Goal: Task Accomplishment & Management: Manage account settings

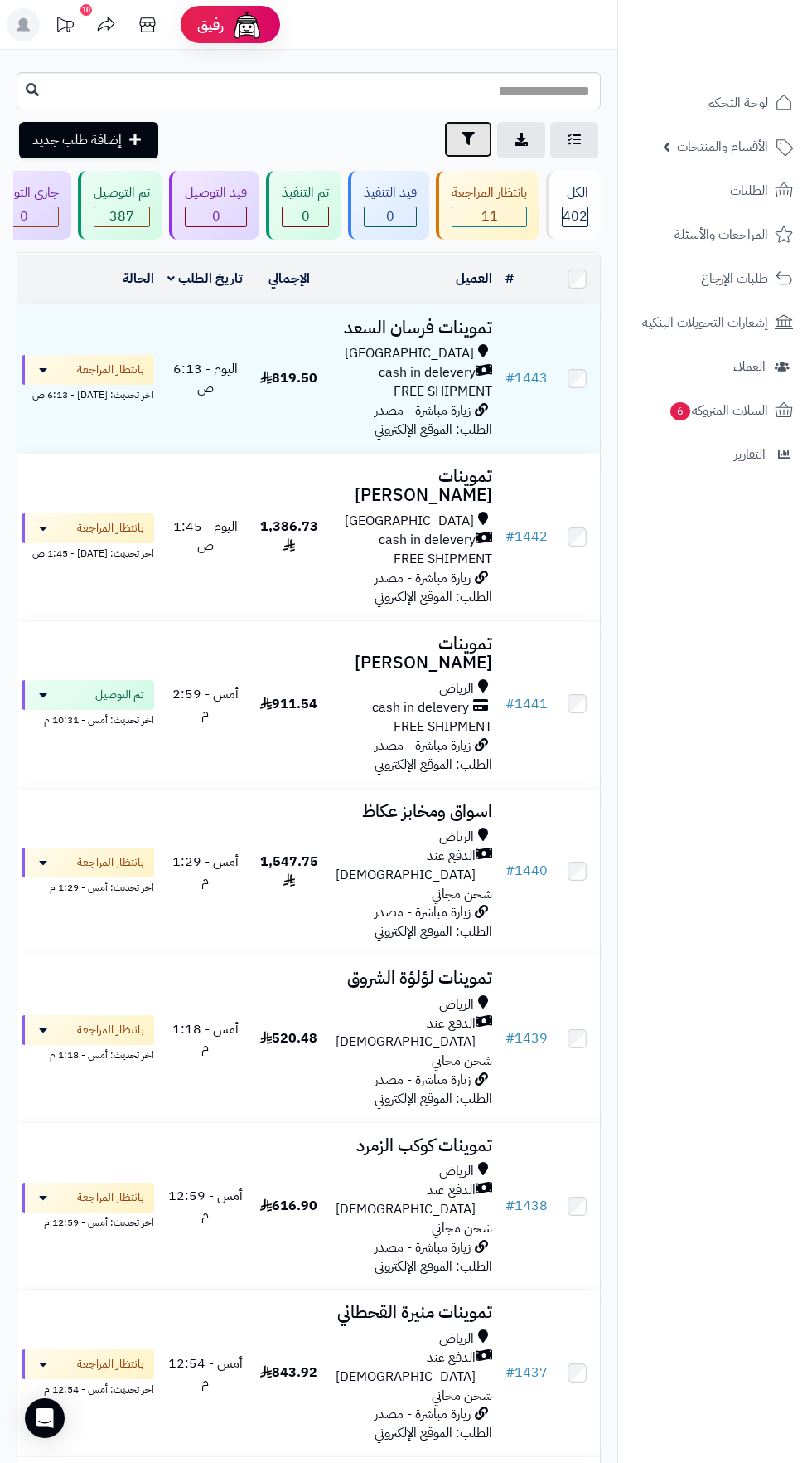
click at [447, 141] on button "تصفية" at bounding box center [468, 140] width 48 height 37
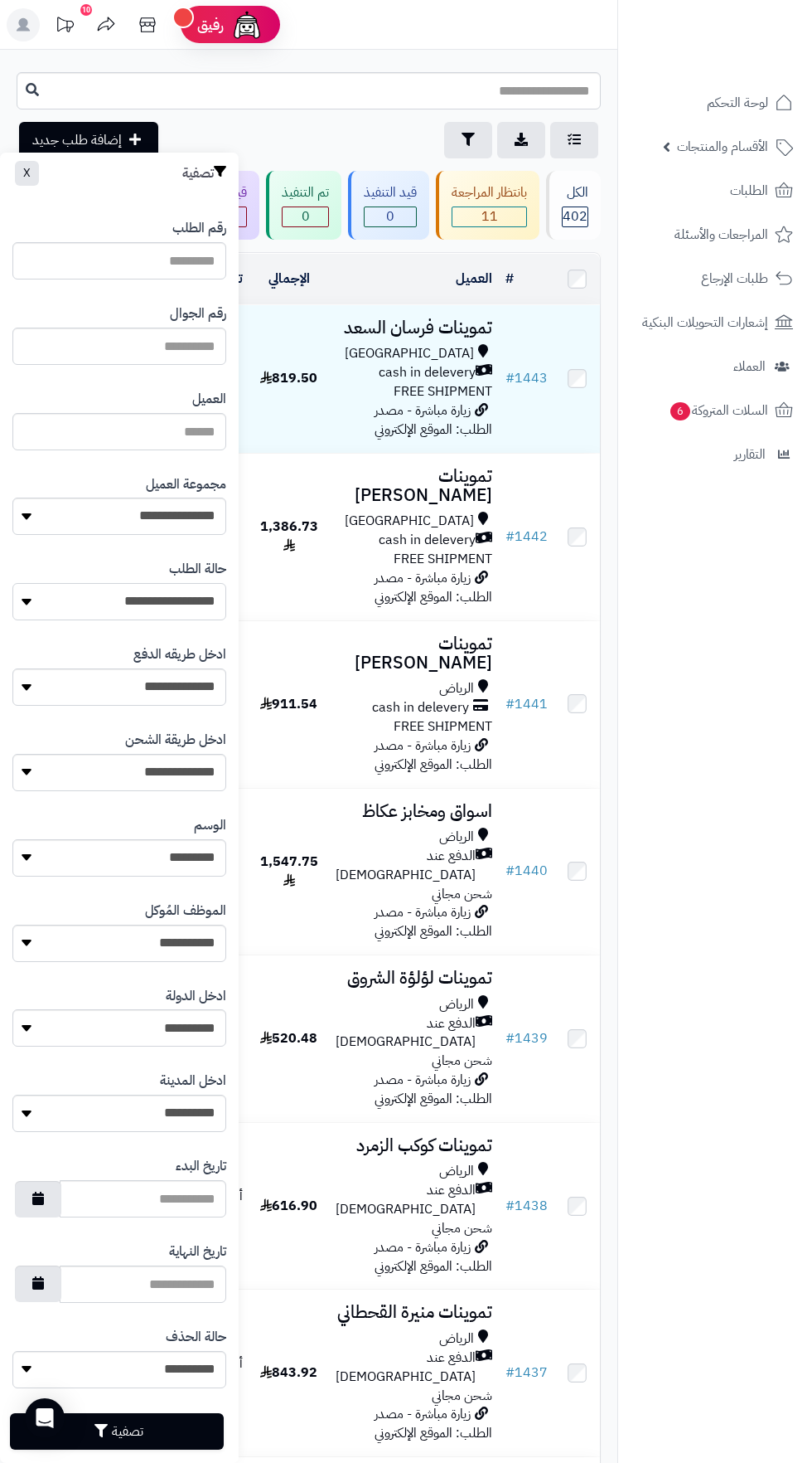
click at [181, 600] on select "**********" at bounding box center [120, 601] width 213 height 37
click at [176, 603] on select "**********" at bounding box center [120, 601] width 213 height 37
click at [192, 517] on select "**********" at bounding box center [120, 516] width 213 height 37
select select "*"
click at [171, 1434] on button "تصفية" at bounding box center [117, 1430] width 213 height 37
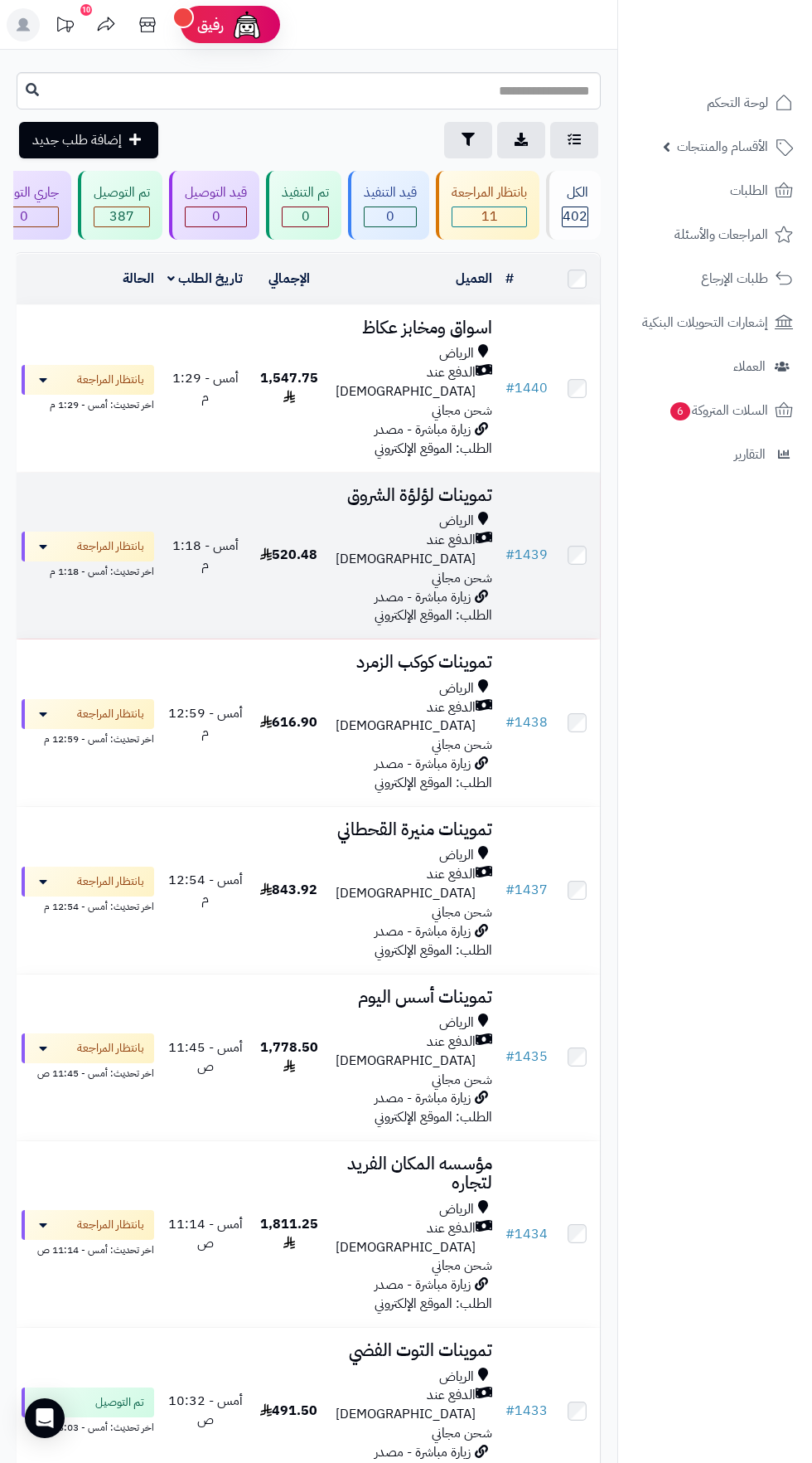
click at [408, 531] on span "الدفع عند [DEMOGRAPHIC_DATA]" at bounding box center [406, 550] width 141 height 38
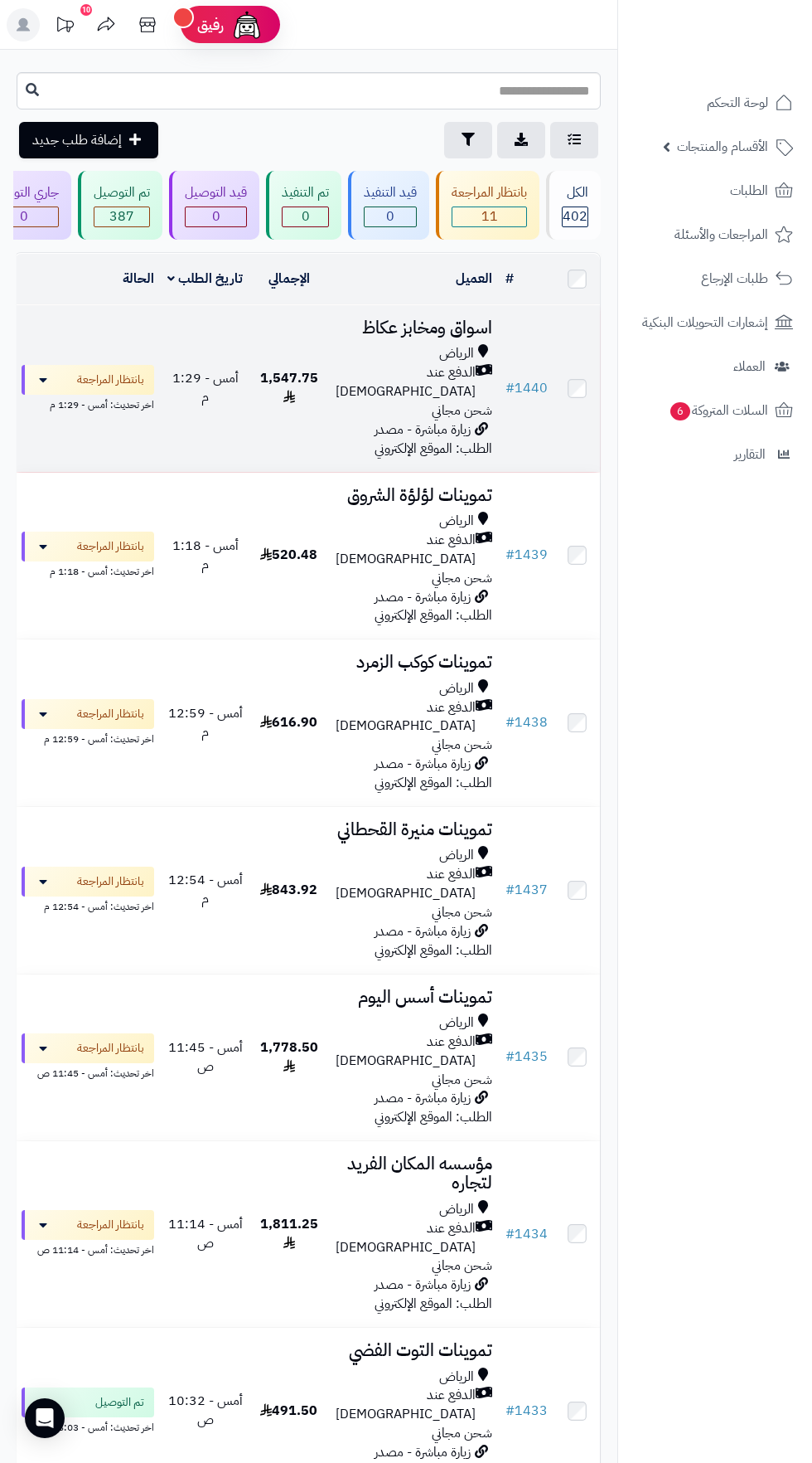
click at [451, 401] on span "شحن مجاني" at bounding box center [462, 411] width 60 height 20
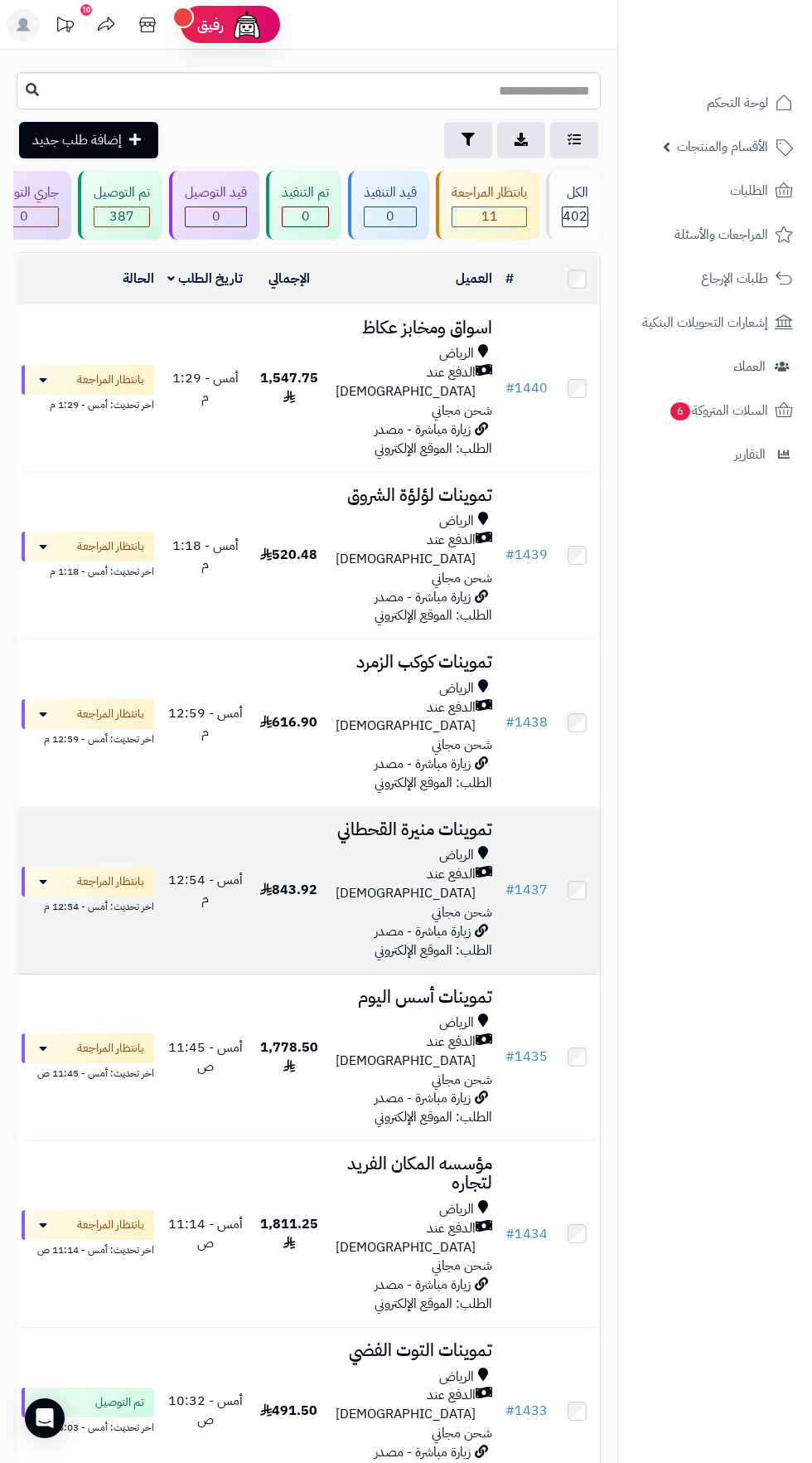
click at [450, 846] on span "الرياض" at bounding box center [457, 855] width 35 height 19
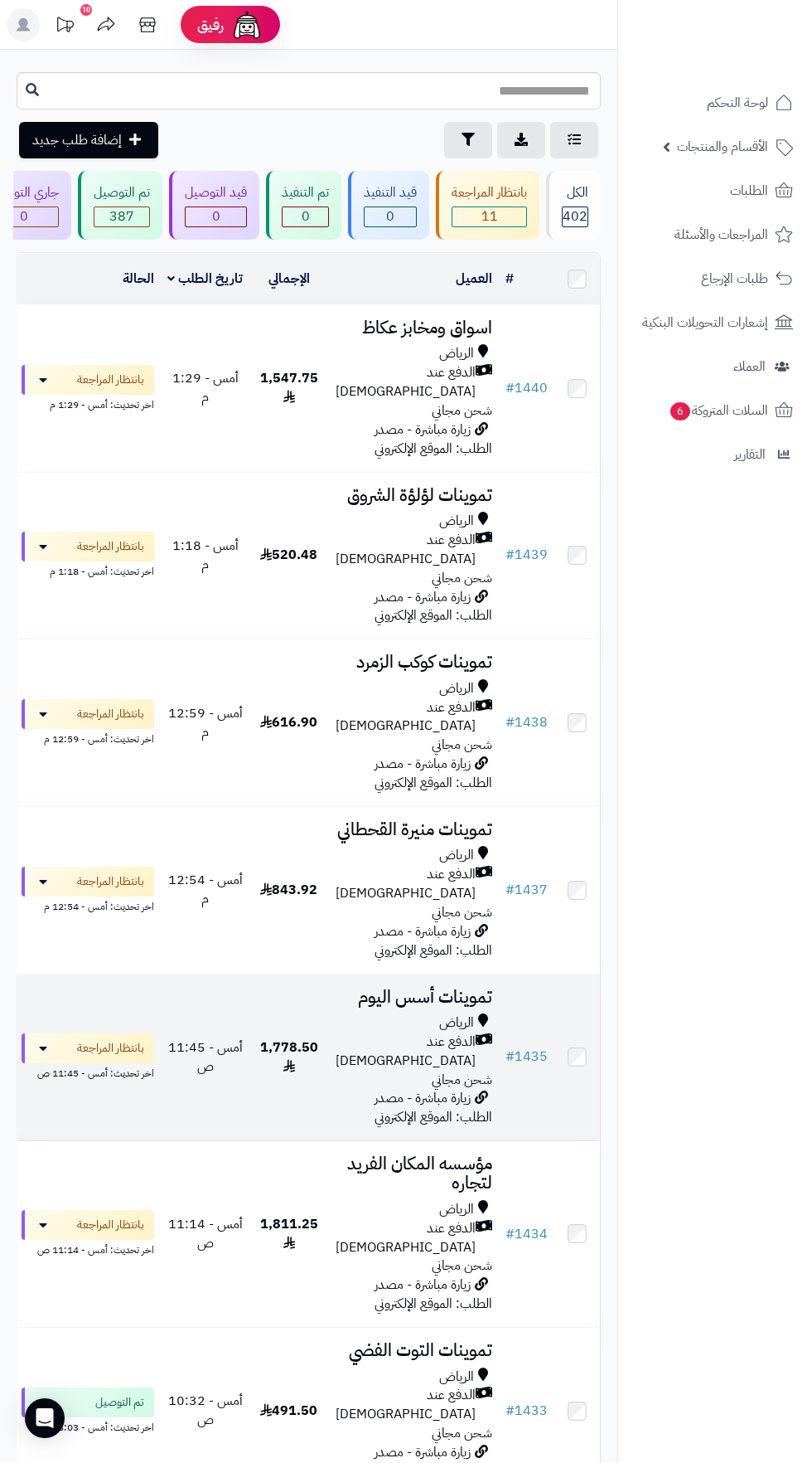
click at [453, 1013] on span "الرياض" at bounding box center [457, 1022] width 35 height 19
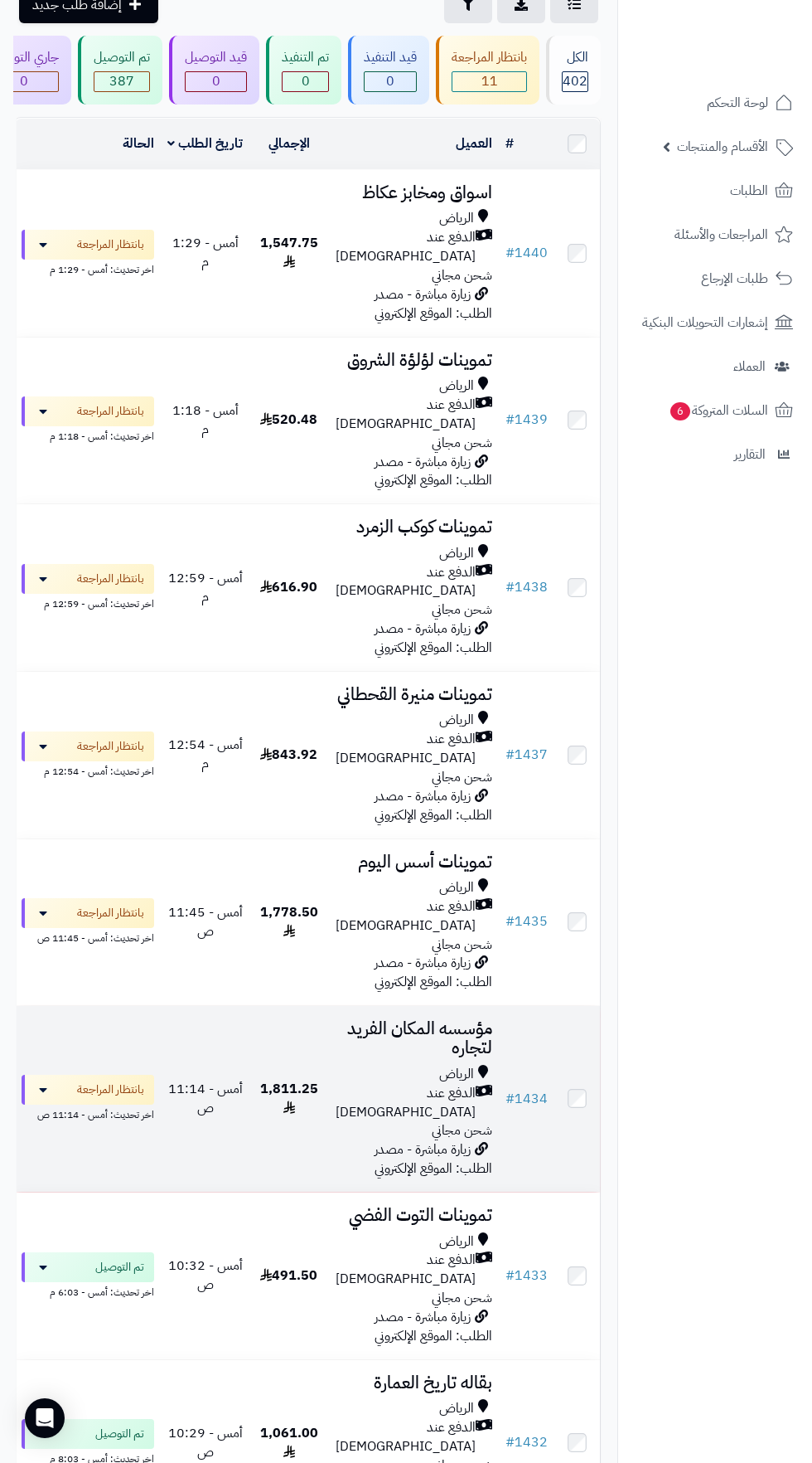
click at [478, 1065] on icon at bounding box center [483, 1074] width 10 height 19
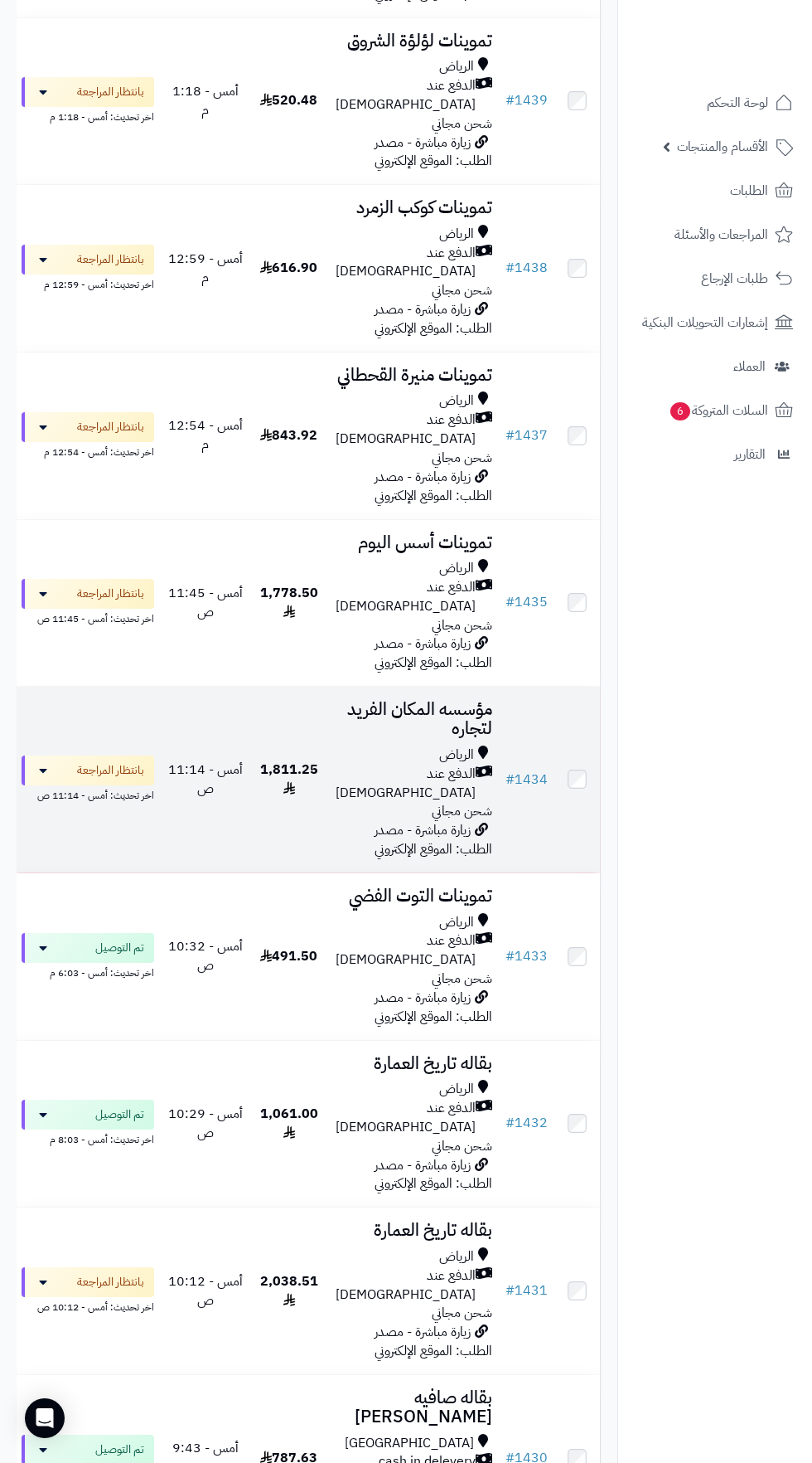
scroll to position [527, 0]
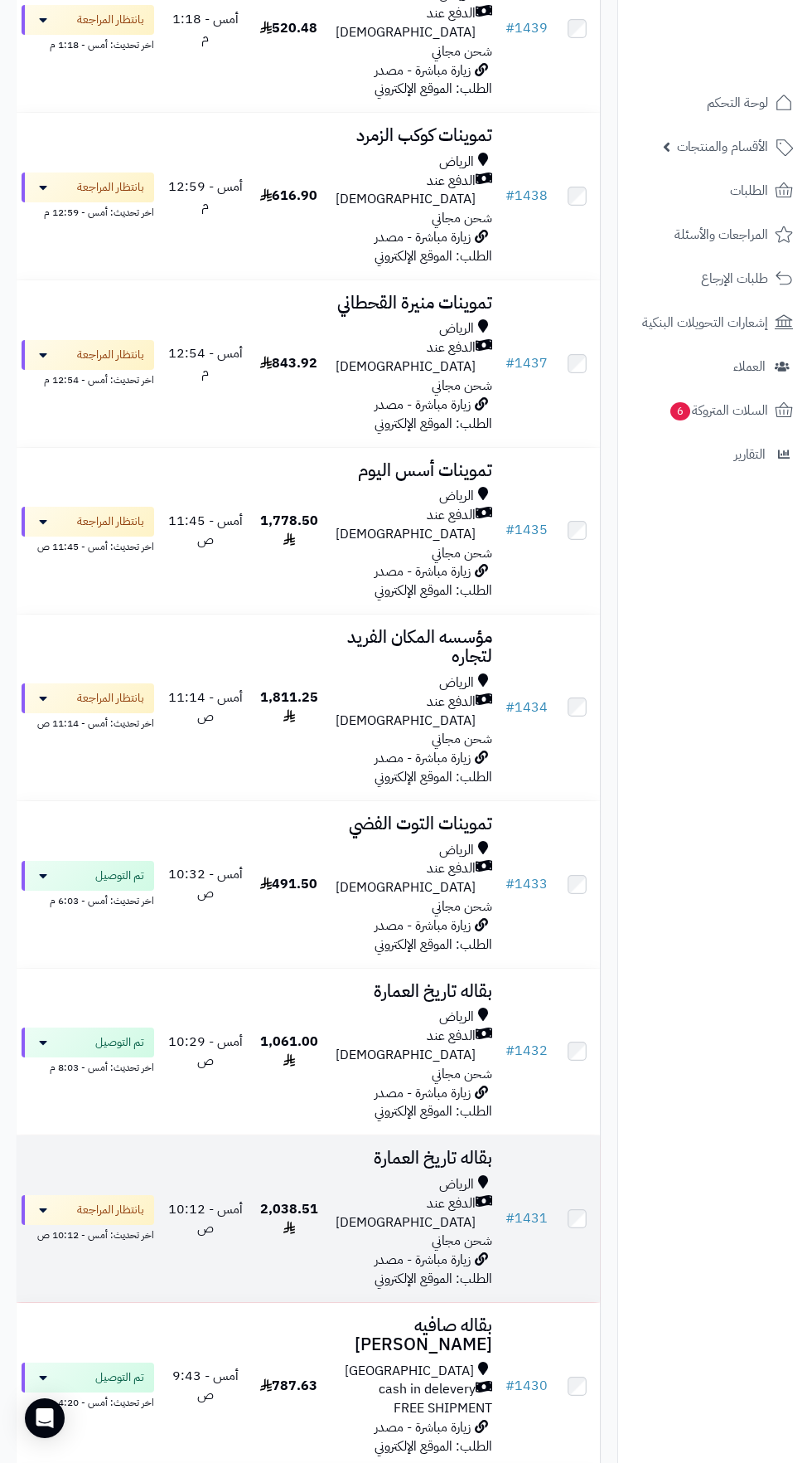
click at [448, 1176] on span "الرياض" at bounding box center [457, 1185] width 35 height 19
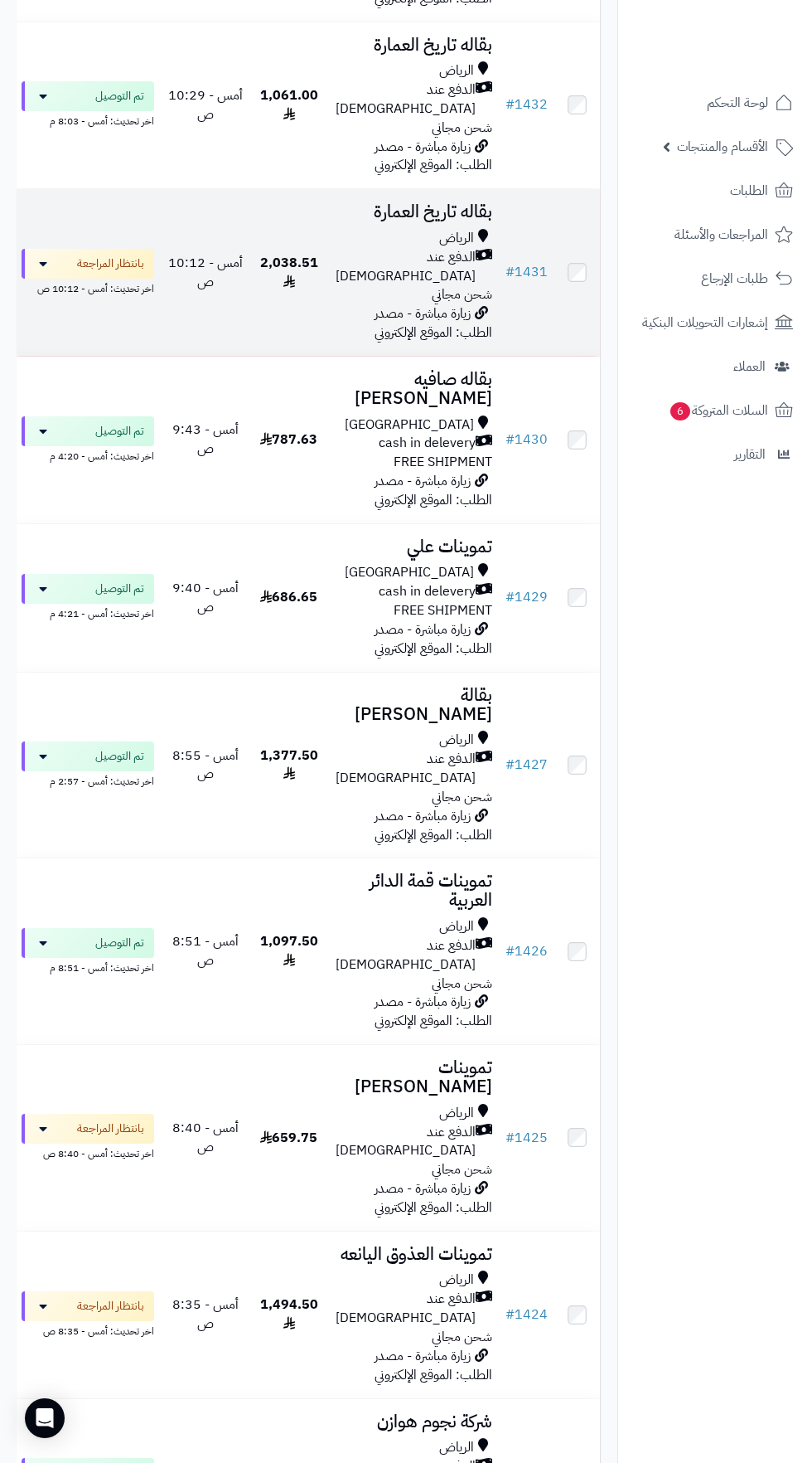
scroll to position [1479, 0]
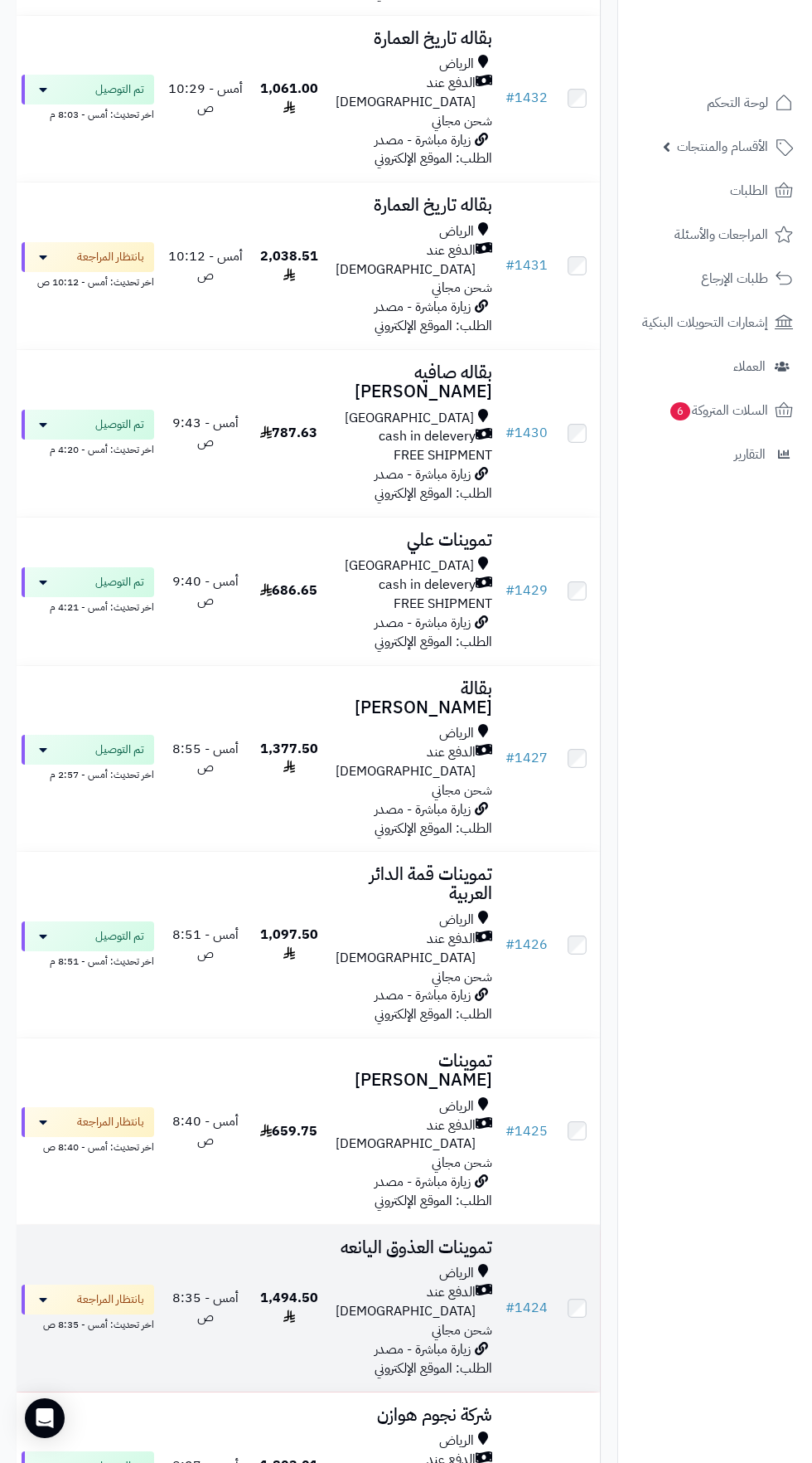
click at [432, 1283] on span "الدفع عند [DEMOGRAPHIC_DATA]" at bounding box center [406, 1302] width 141 height 38
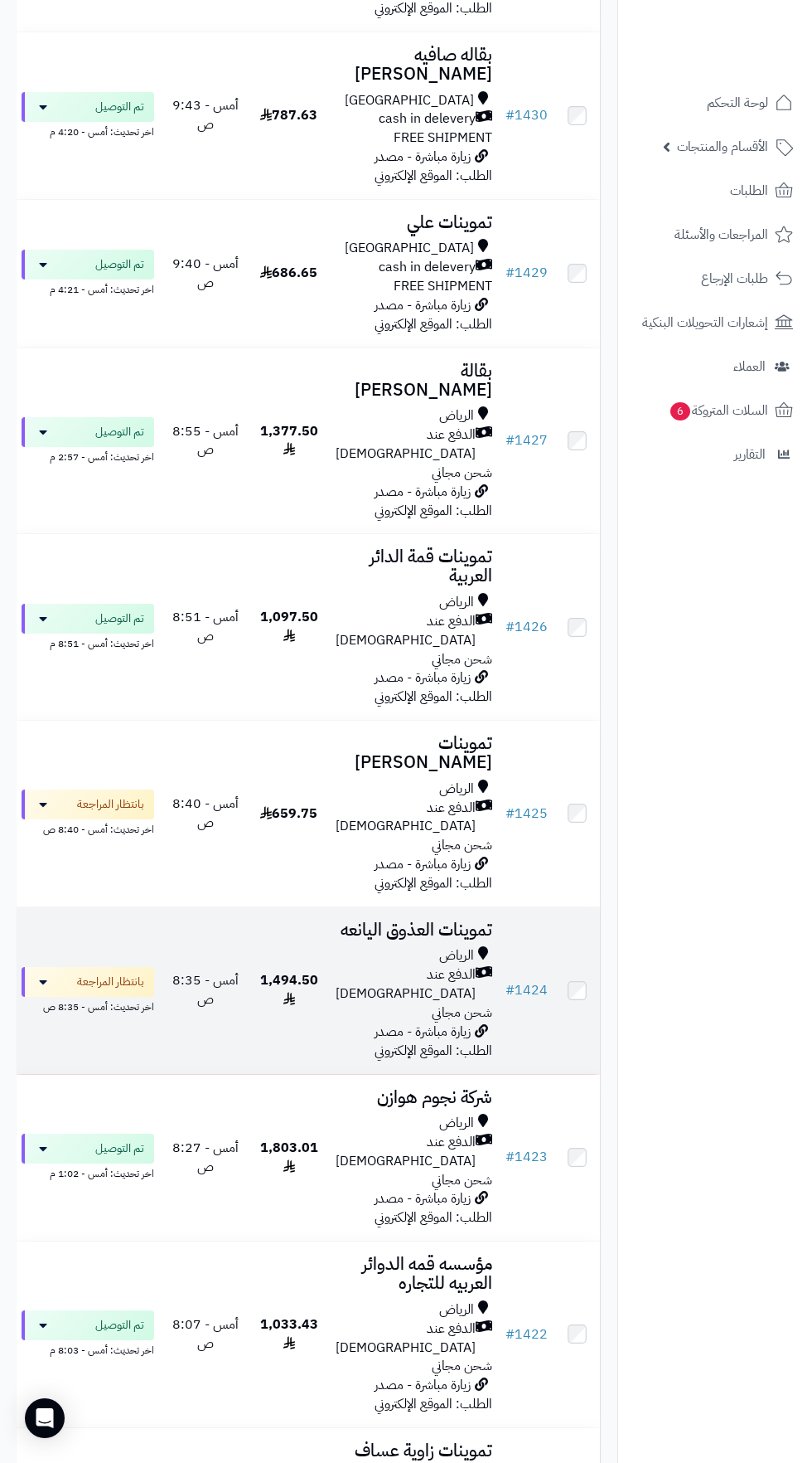
scroll to position [1721, 0]
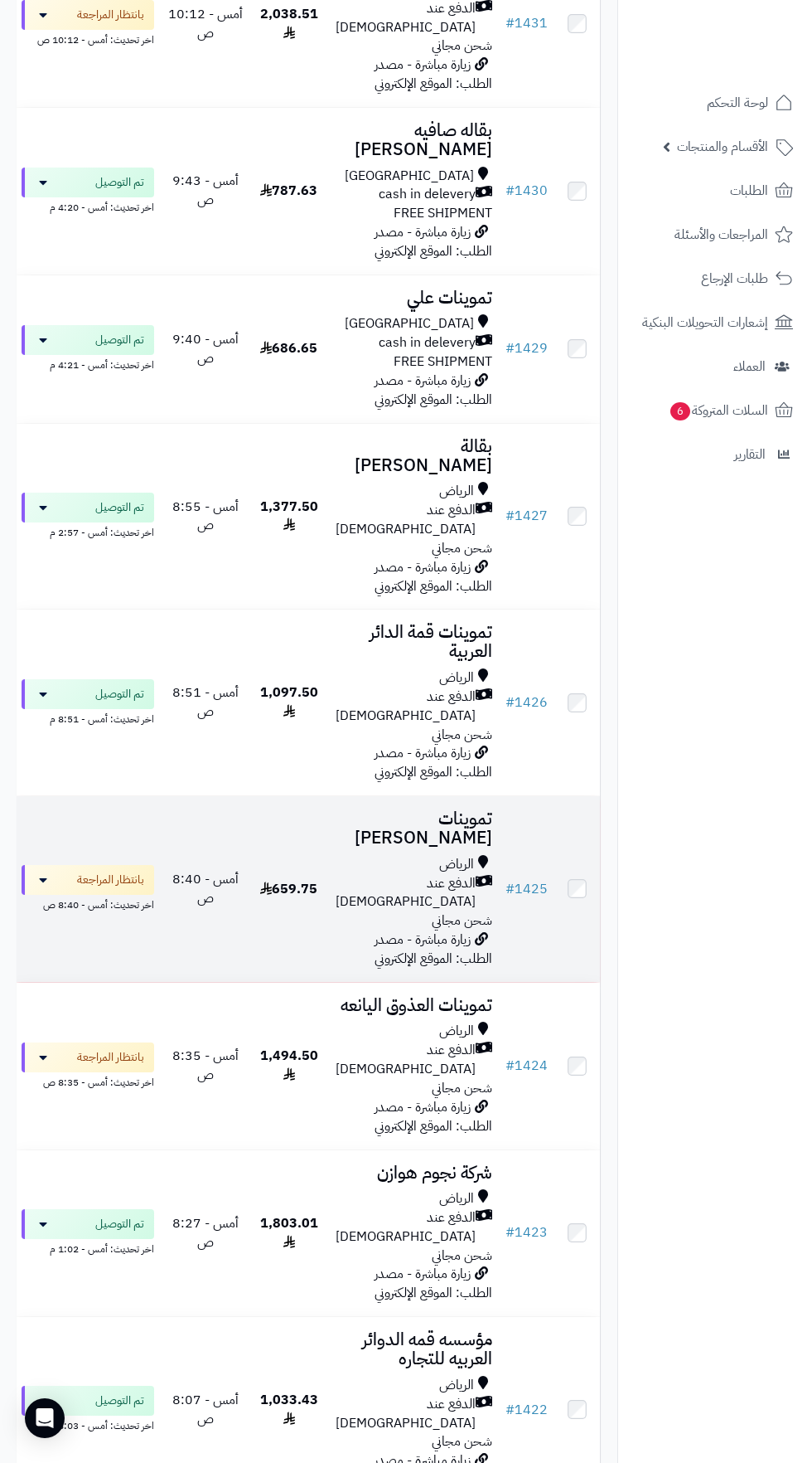
click at [440, 874] on span "الدفع عند [DEMOGRAPHIC_DATA]" at bounding box center [406, 893] width 141 height 38
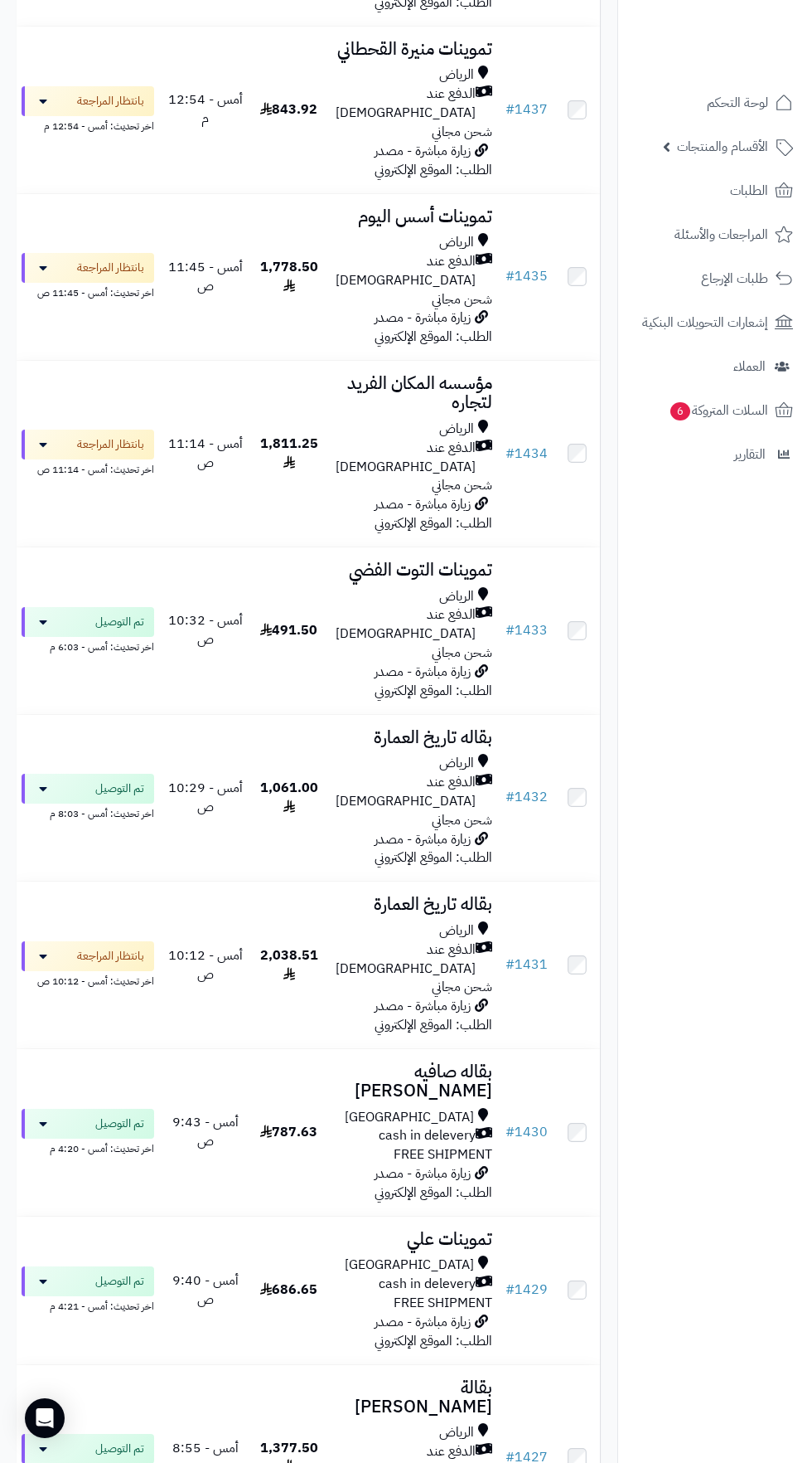
scroll to position [768, 0]
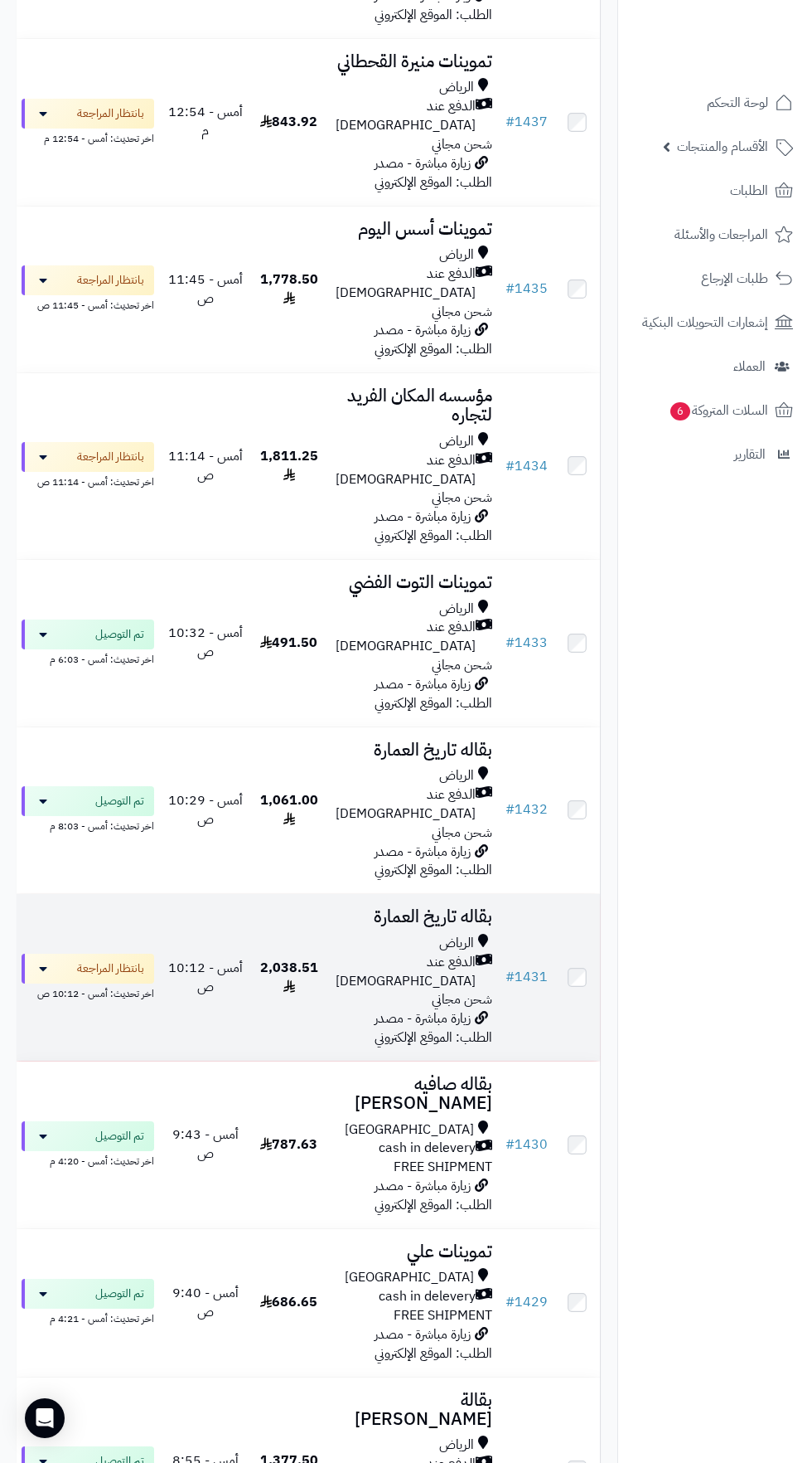
click at [440, 934] on span "الرياض" at bounding box center [457, 943] width 35 height 19
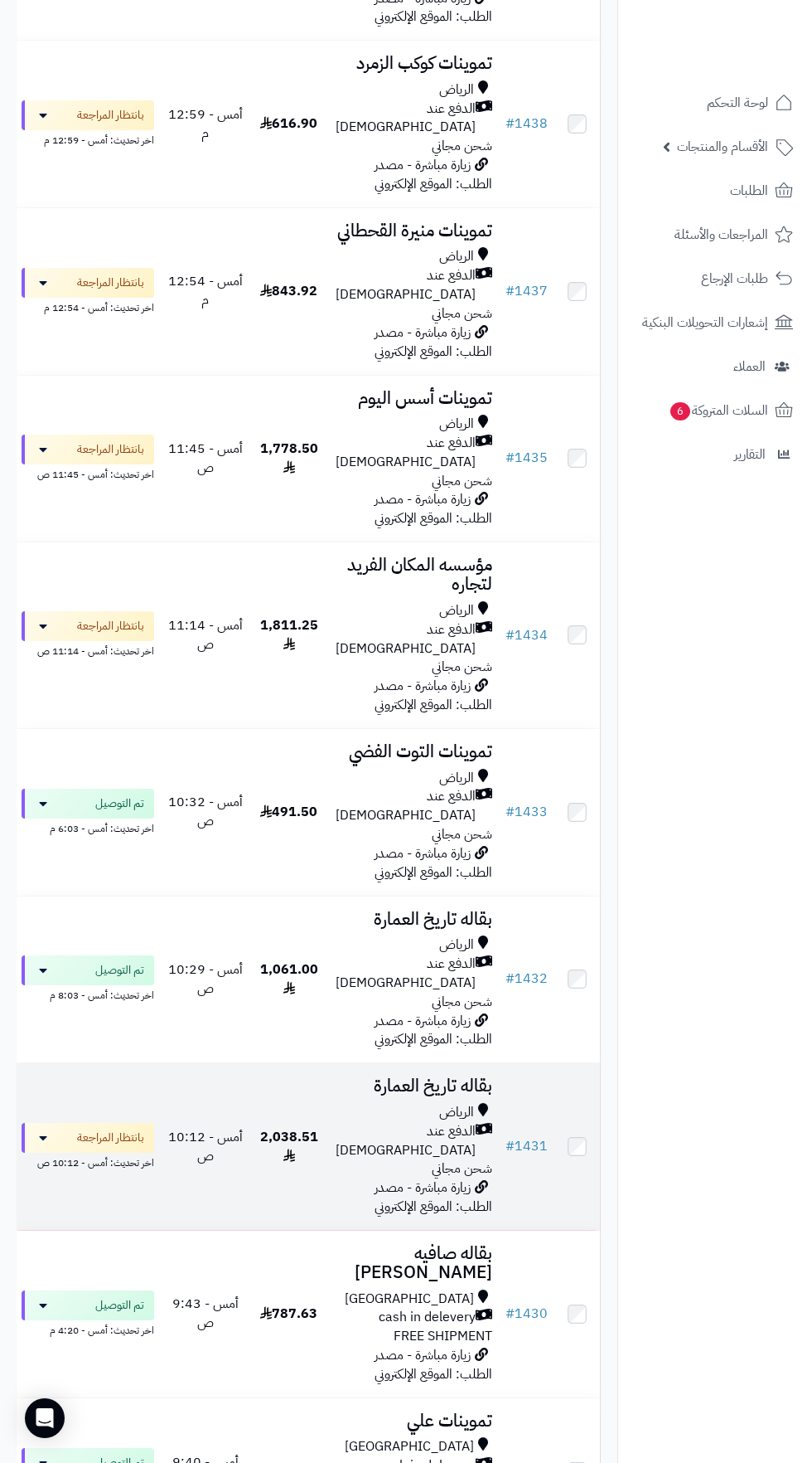
scroll to position [581, 0]
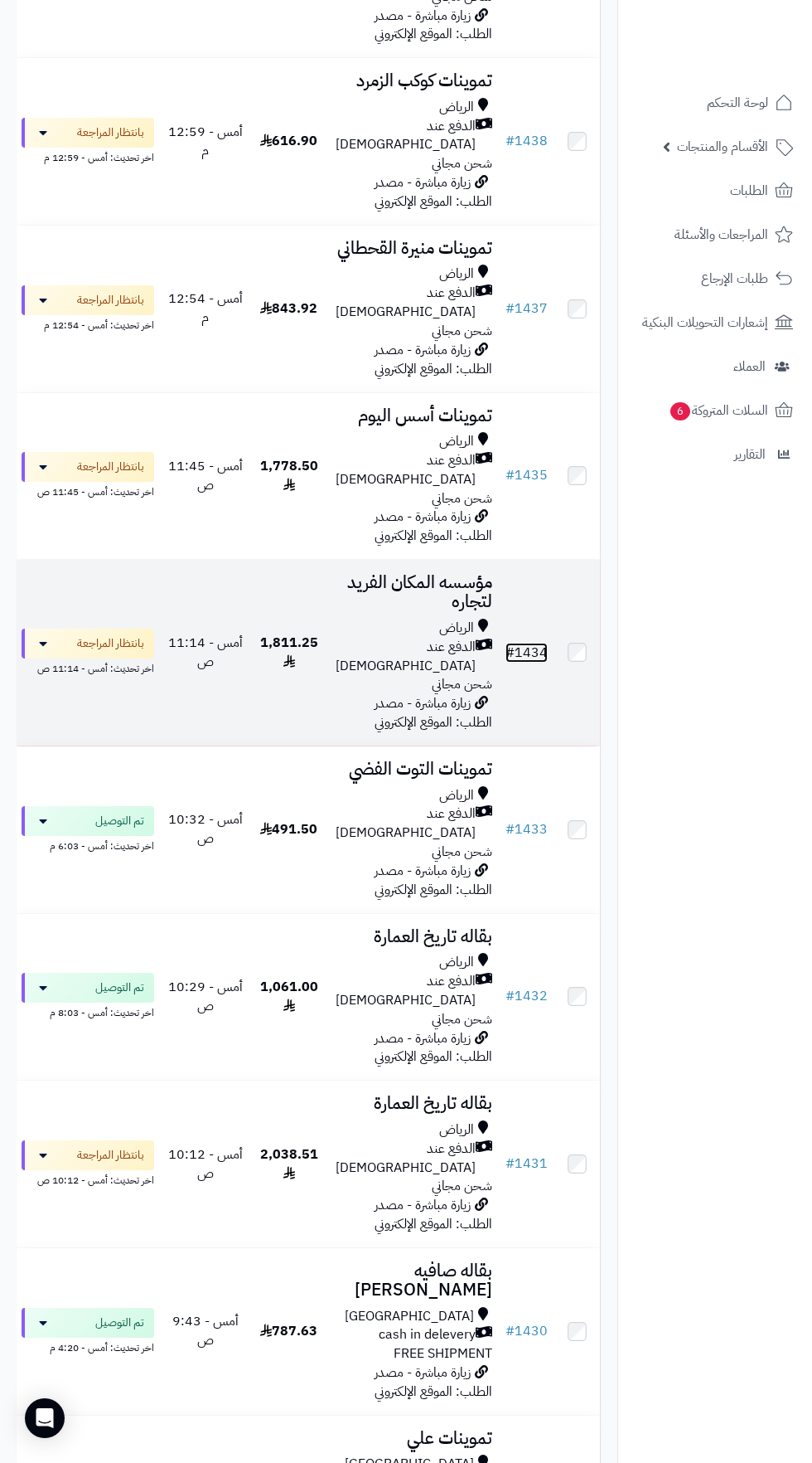
click at [505, 643] on span "#" at bounding box center [510, 653] width 9 height 20
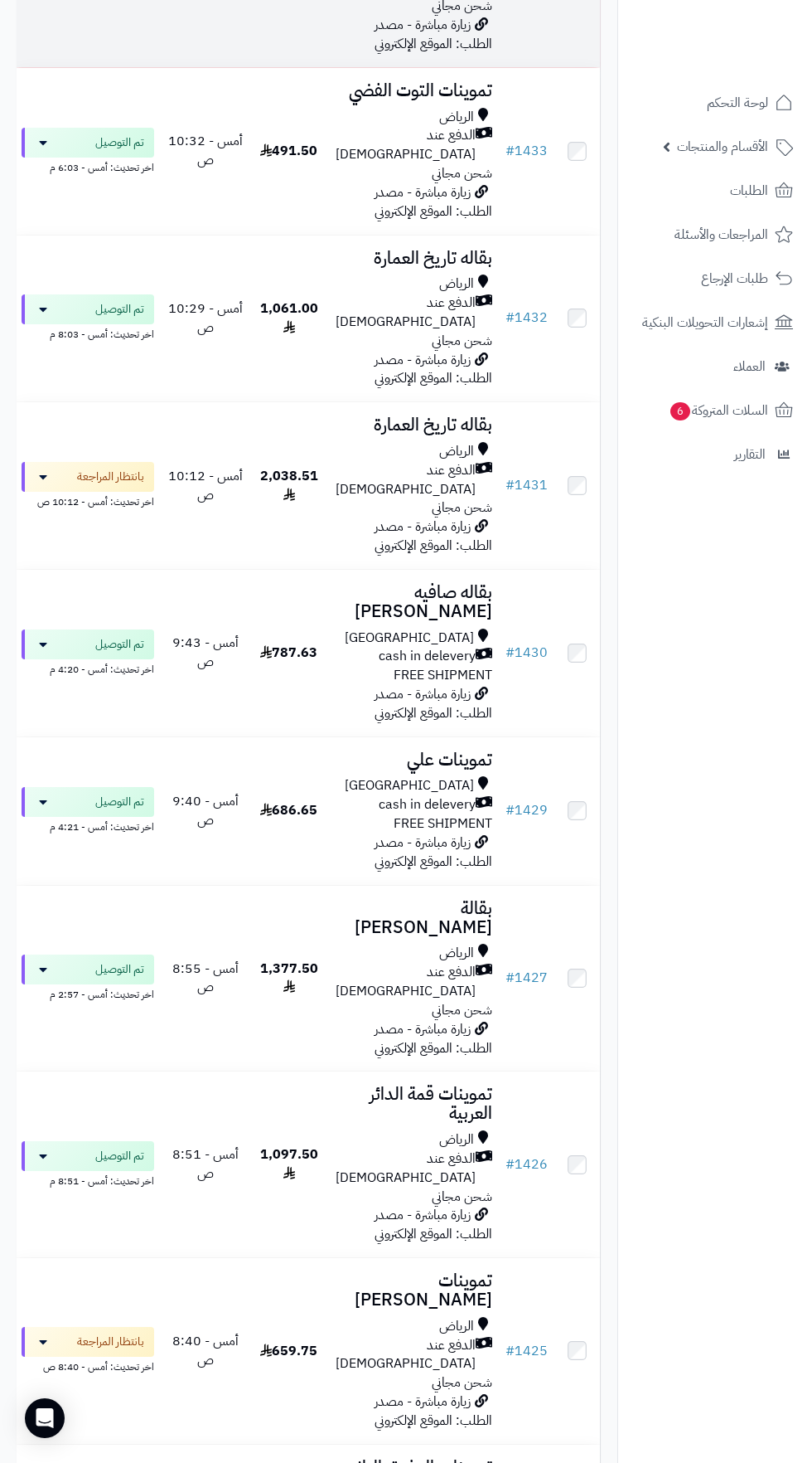
scroll to position [1265, 0]
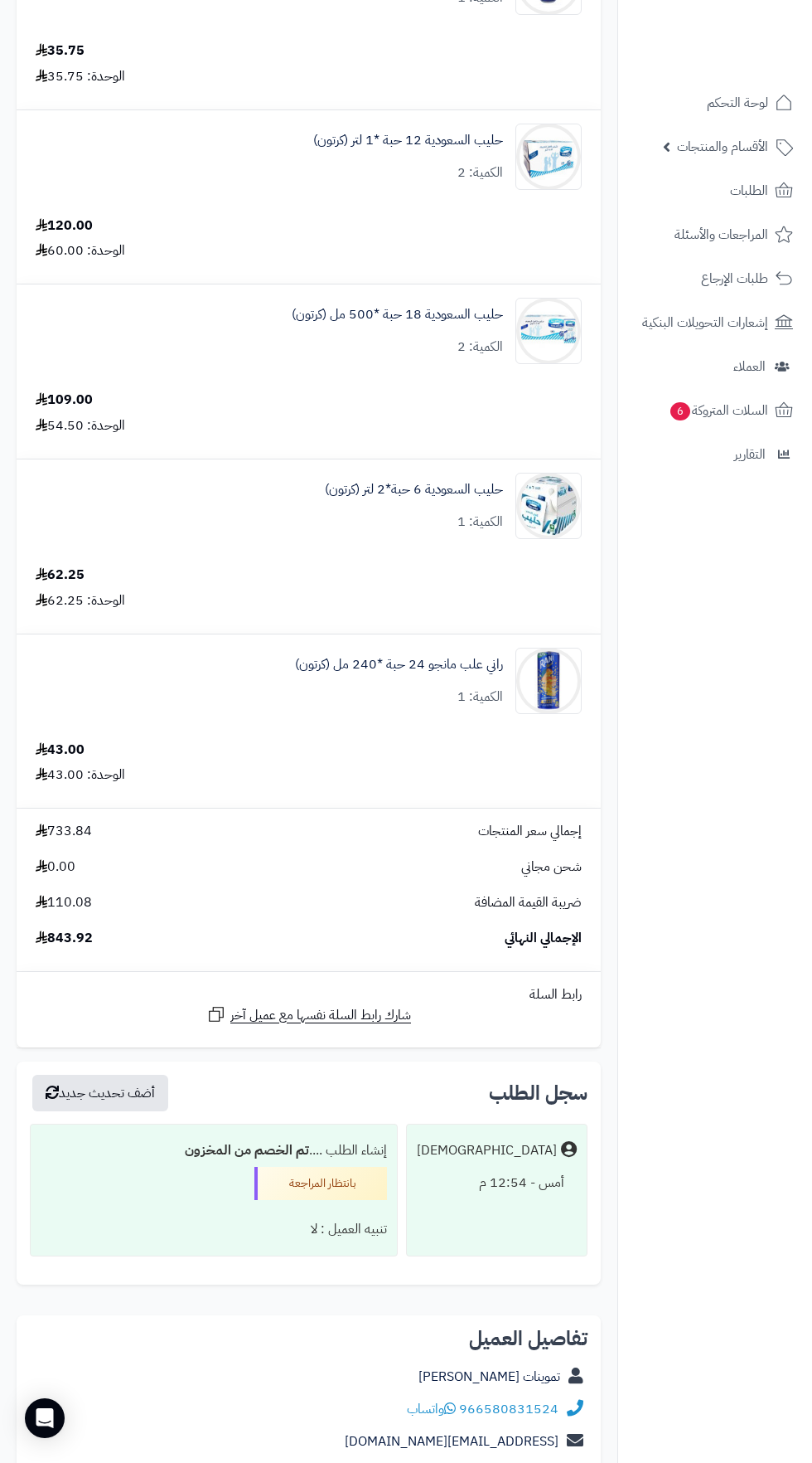
scroll to position [1847, 0]
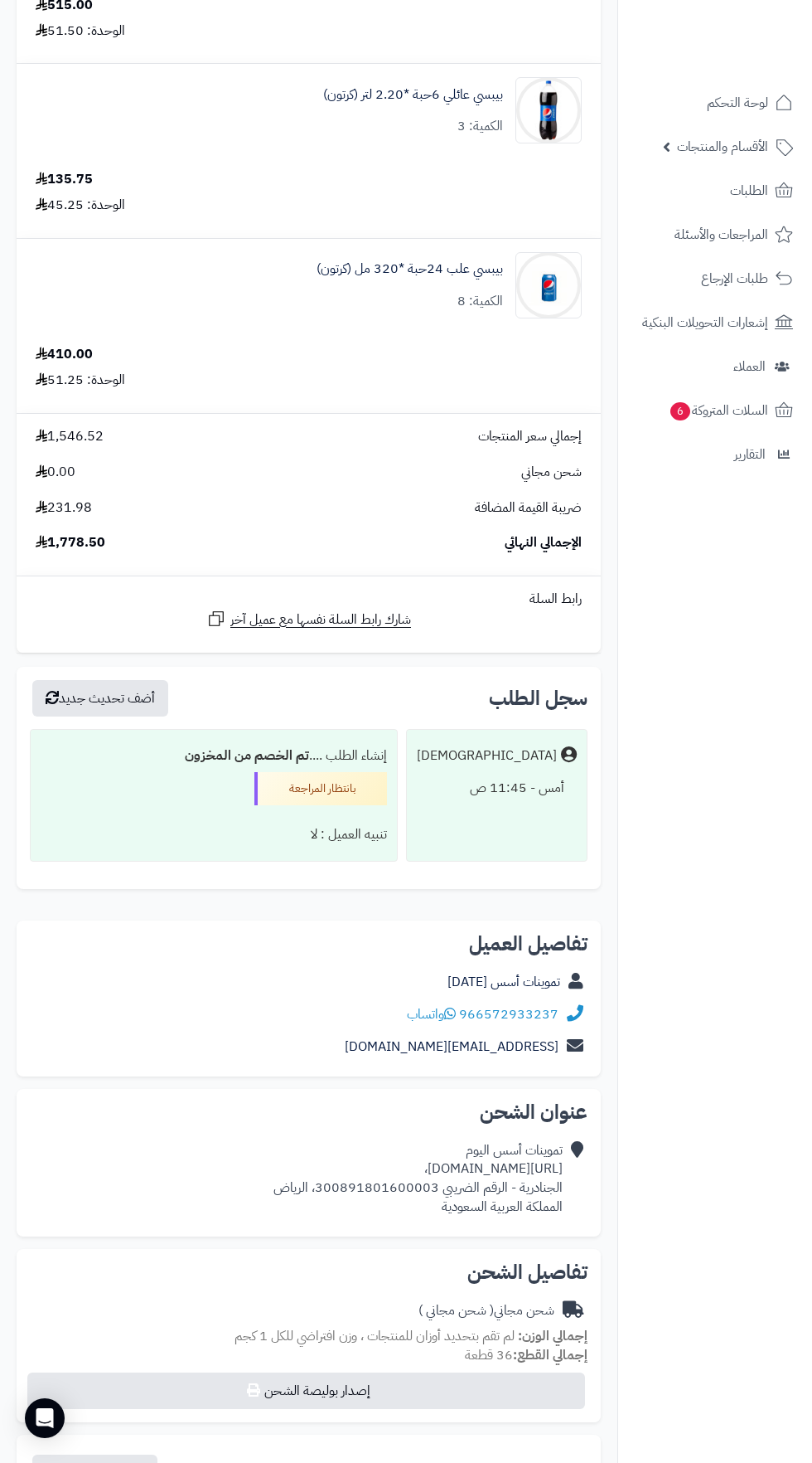
scroll to position [841, 0]
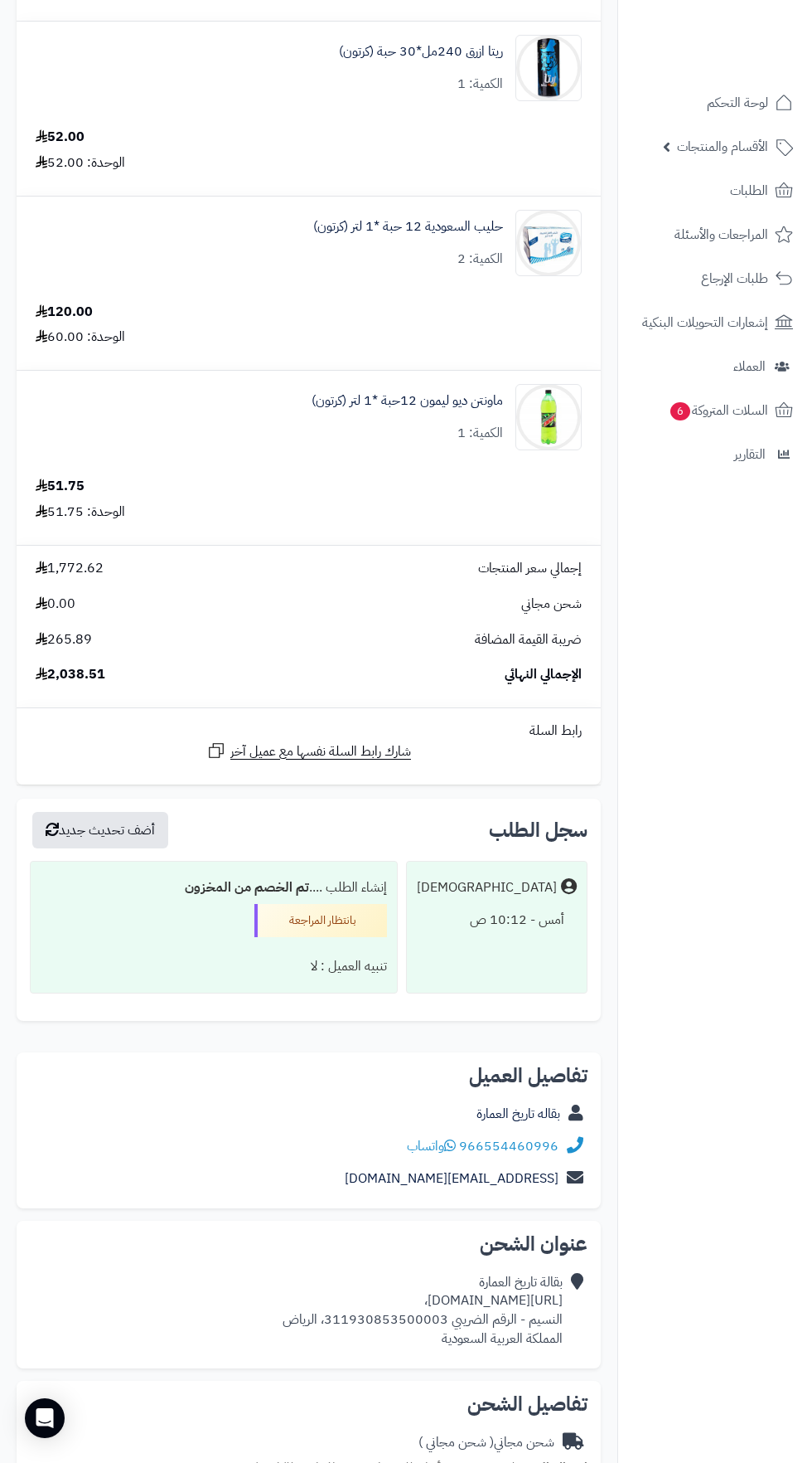
scroll to position [4543, 0]
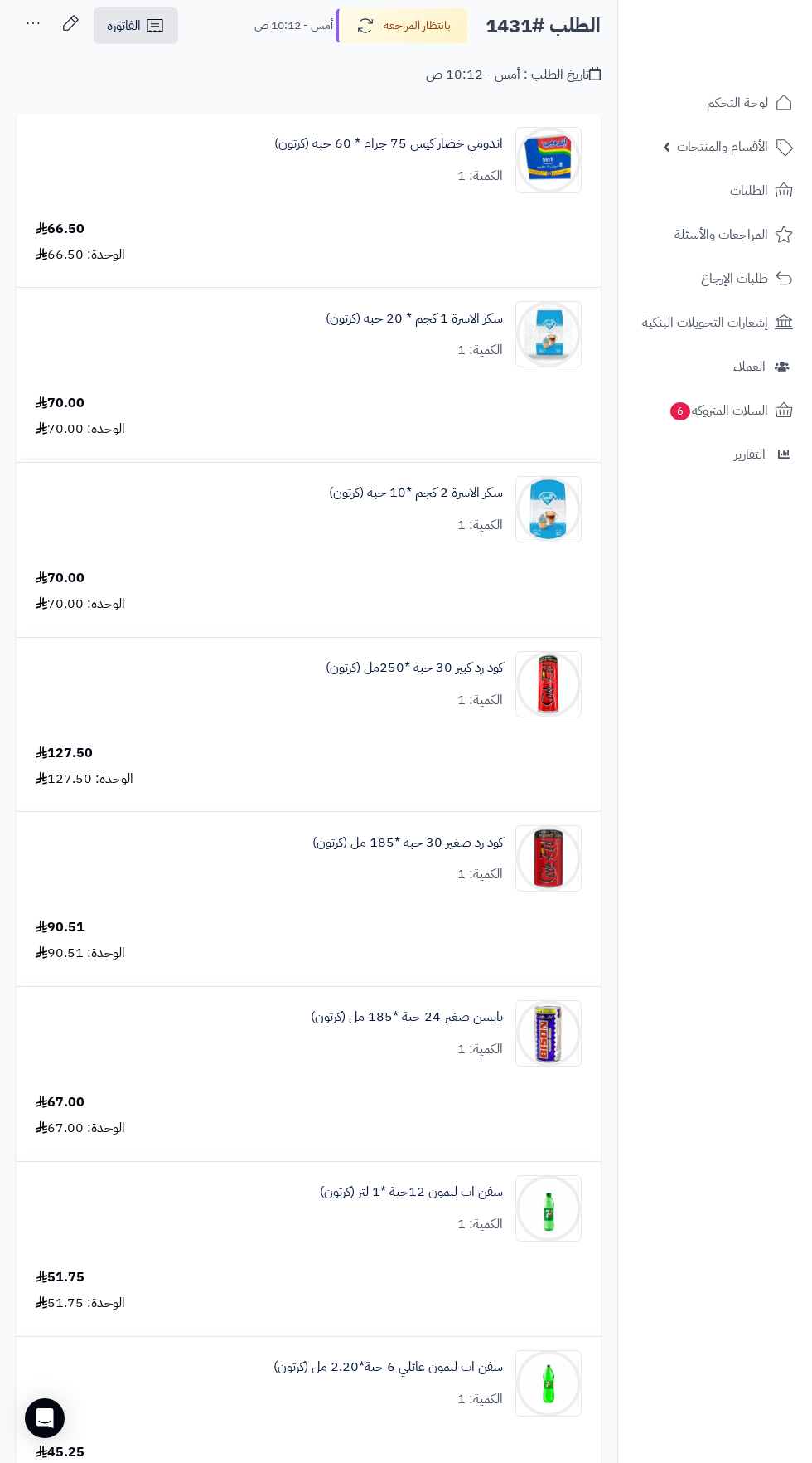
scroll to position [94, 0]
